Goal: Go to known website: Access a specific website the user already knows

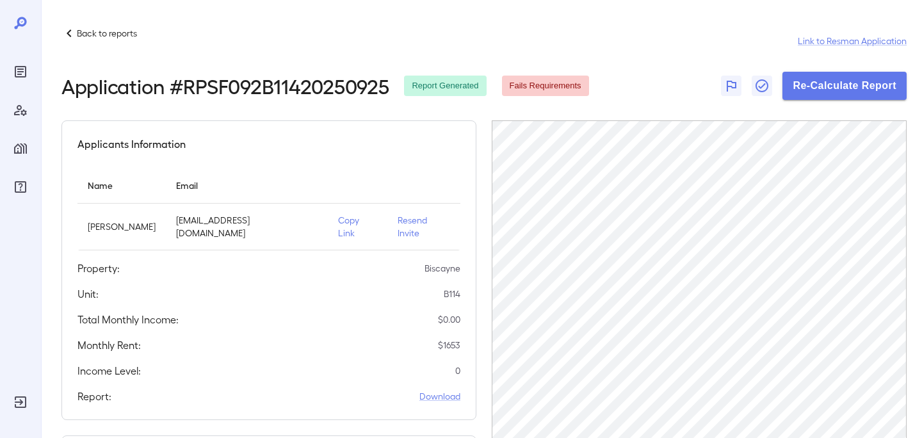
click at [33, 9] on div at bounding box center [20, 219] width 41 height 438
click at [17, 20] on icon at bounding box center [20, 23] width 12 height 12
click at [95, 31] on p "Back to reports" at bounding box center [107, 33] width 60 height 13
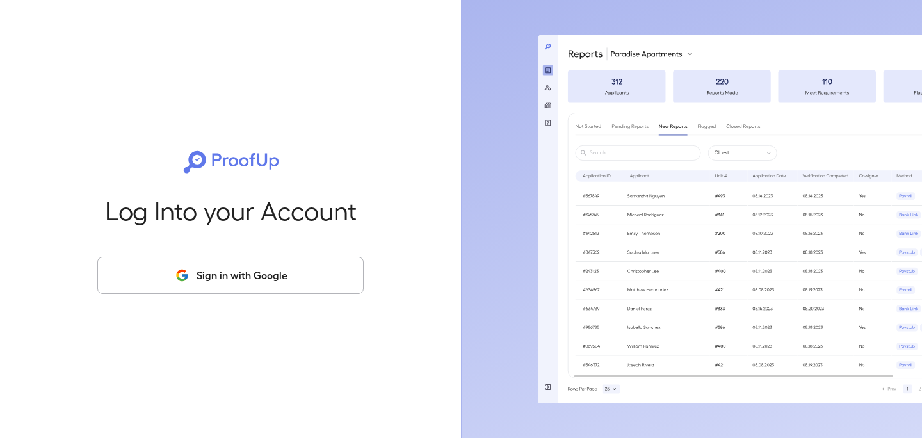
click at [228, 269] on button "Sign in with Google" at bounding box center [230, 275] width 266 height 37
